Goal: Information Seeking & Learning: Learn about a topic

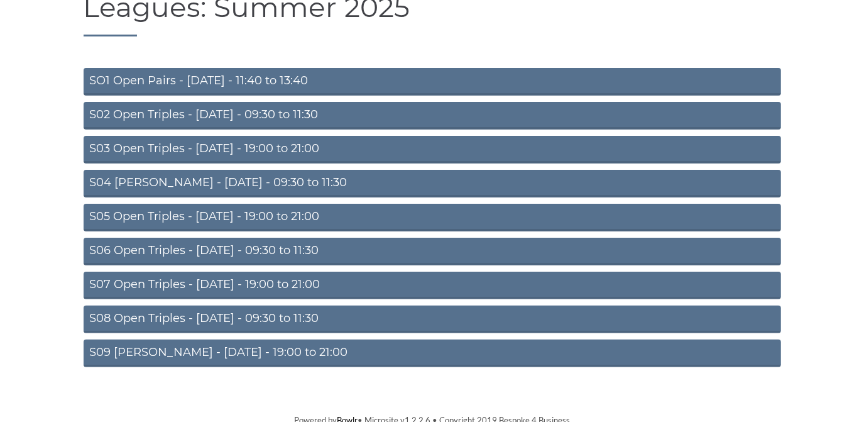
scroll to position [109, 0]
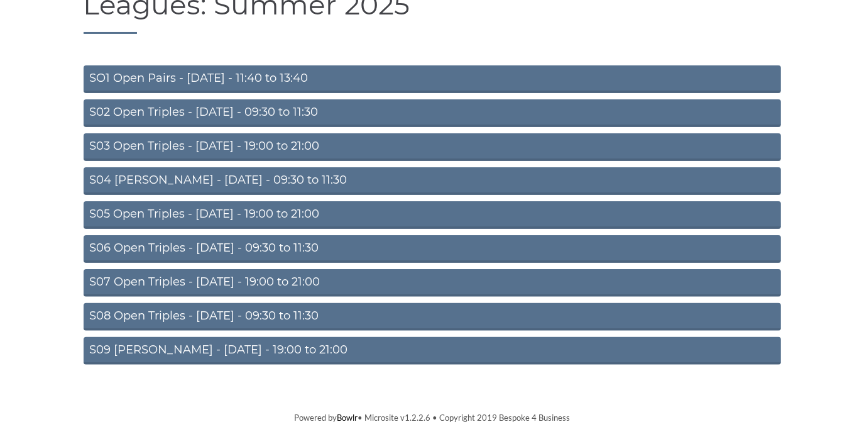
click at [288, 246] on link "S06 Open Triples - [DATE] - 09:30 to 11:30" at bounding box center [432, 249] width 697 height 28
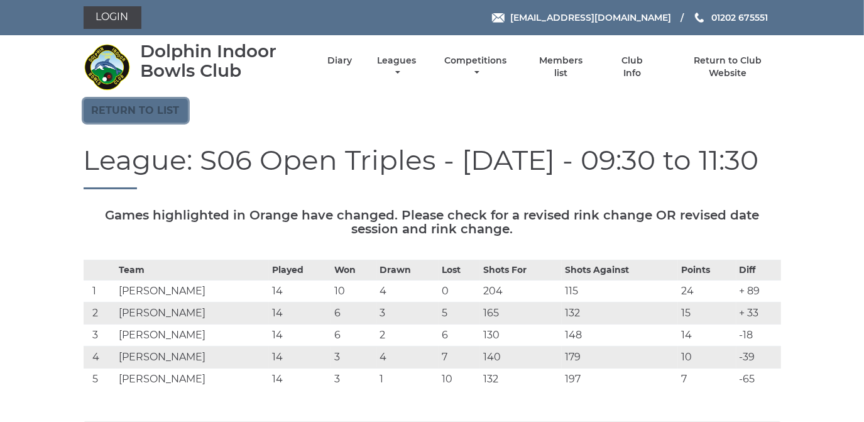
click at [158, 106] on link "Return to list" at bounding box center [136, 111] width 104 height 24
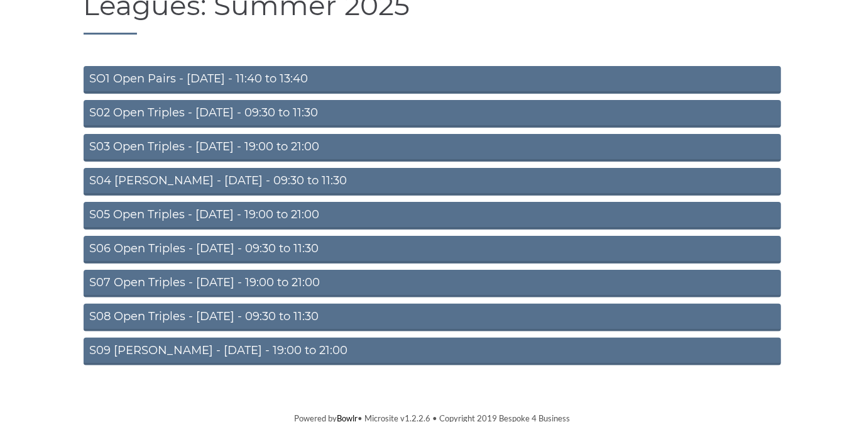
scroll to position [109, 0]
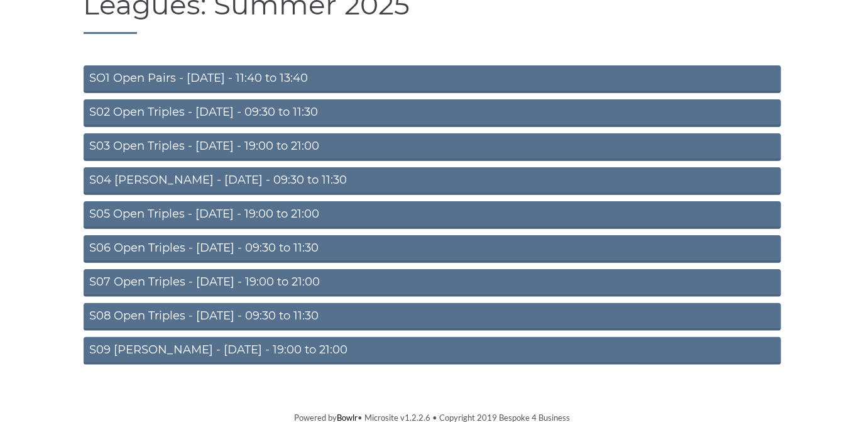
click at [231, 273] on link "S07 Open Triples - Thursday - 19:00 to 21:00" at bounding box center [432, 283] width 697 height 28
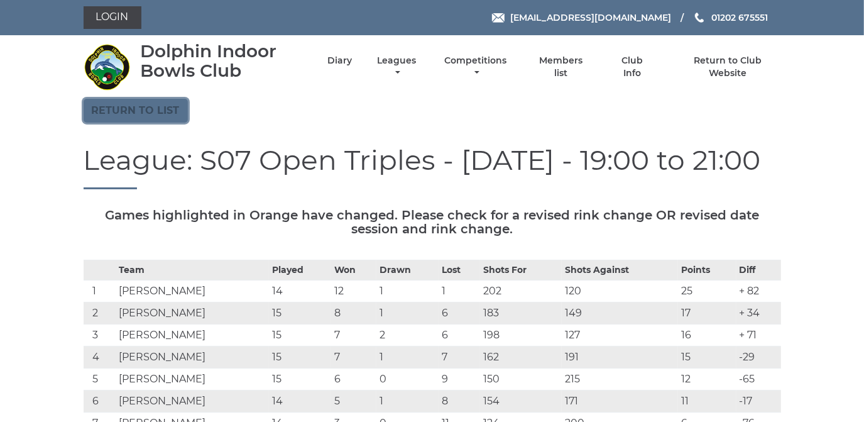
click at [162, 109] on link "Return to list" at bounding box center [136, 111] width 104 height 24
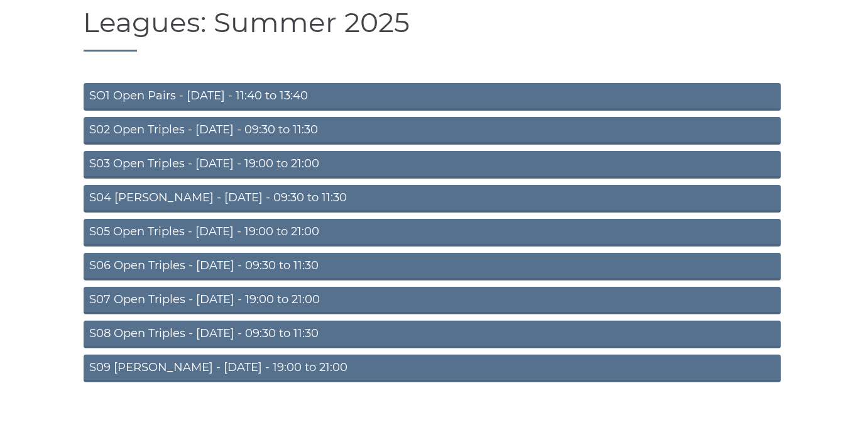
scroll to position [109, 0]
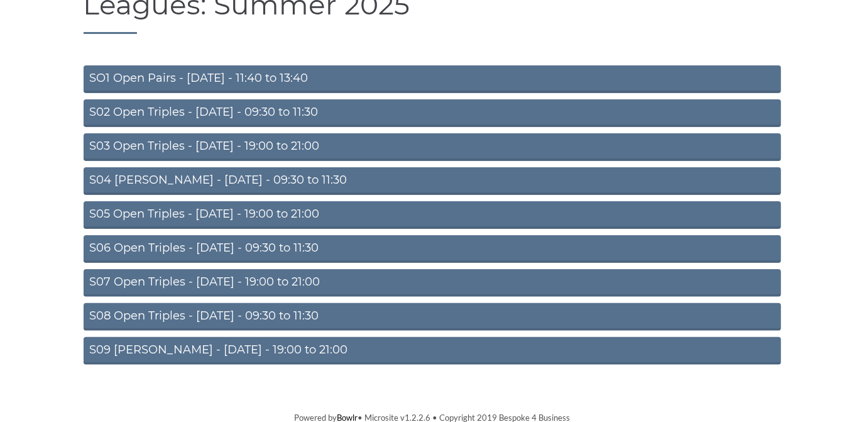
click at [260, 344] on link "S09 [PERSON_NAME] - [DATE] - 19:00 to 21:00" at bounding box center [432, 351] width 697 height 28
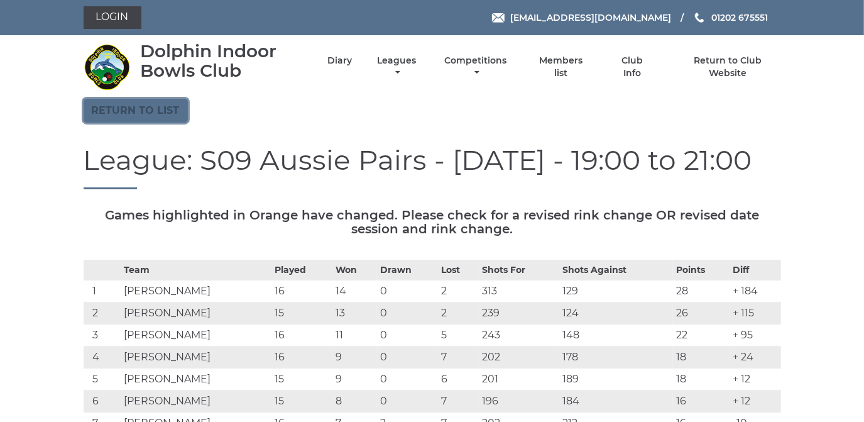
click at [161, 104] on link "Return to list" at bounding box center [136, 111] width 104 height 24
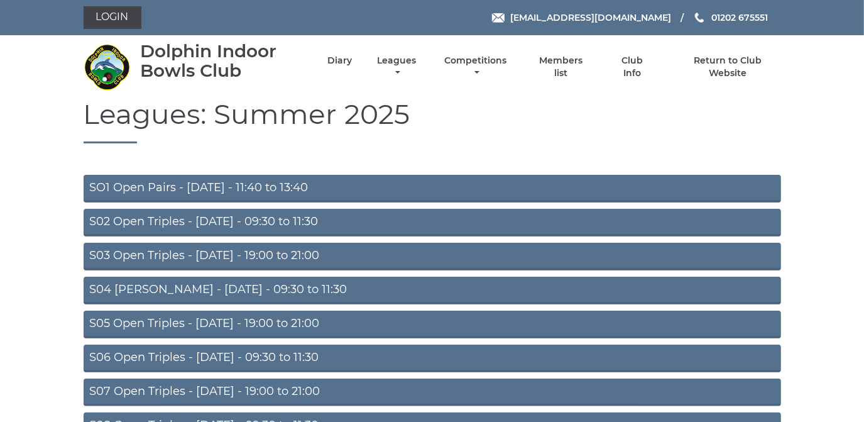
click at [282, 320] on link "S05 Open Triples - [DATE] - 19:00 to 21:00" at bounding box center [432, 324] width 697 height 28
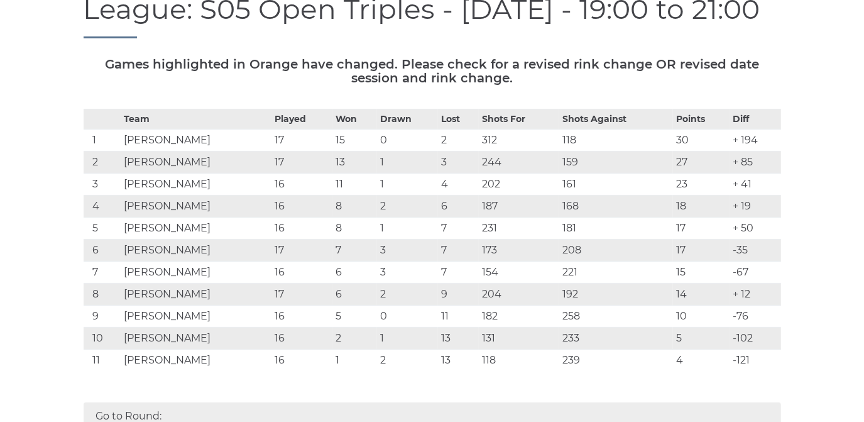
scroll to position [171, 0]
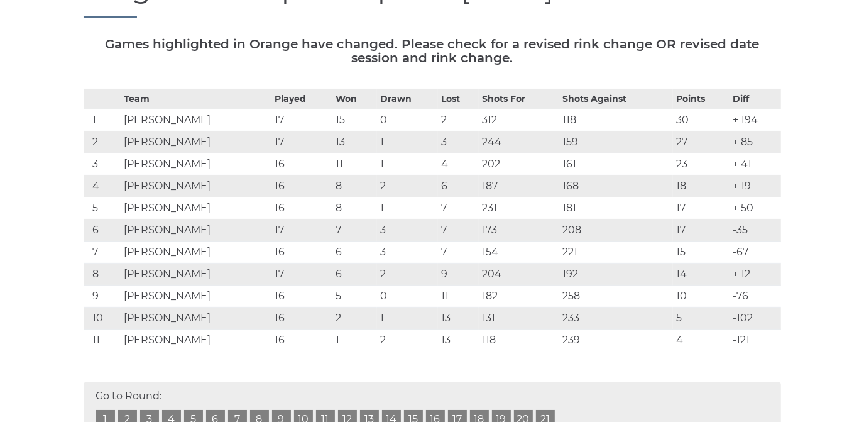
click at [467, 420] on div "Go to Round: 1 2 3 4 5 6 7 8 9 10 11 12 13 14 15 16 17 18 19 20 21" at bounding box center [432, 408] width 697 height 53
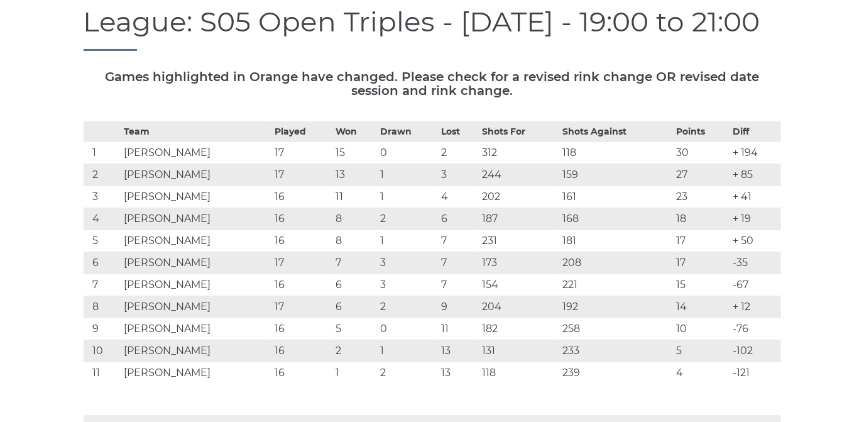
scroll to position [0, 0]
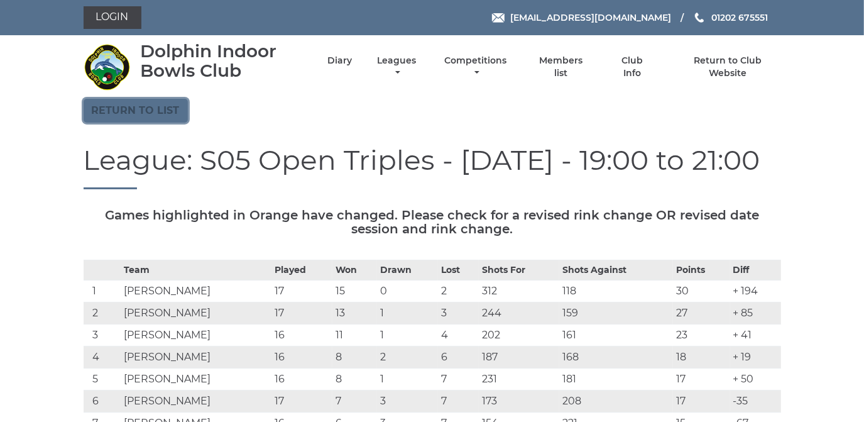
click at [147, 111] on link "Return to list" at bounding box center [136, 111] width 104 height 24
